Goal: Information Seeking & Learning: Learn about a topic

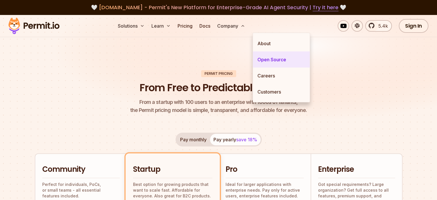
drag, startPoint x: 267, startPoint y: 57, endPoint x: 273, endPoint y: 57, distance: 5.5
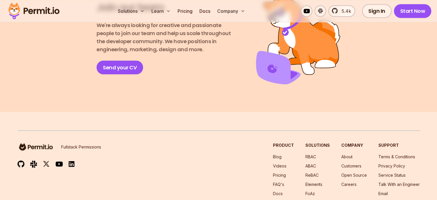
scroll to position [1088, 0]
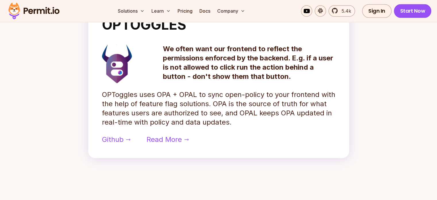
scroll to position [490, 0]
